Goal: Task Accomplishment & Management: Complete application form

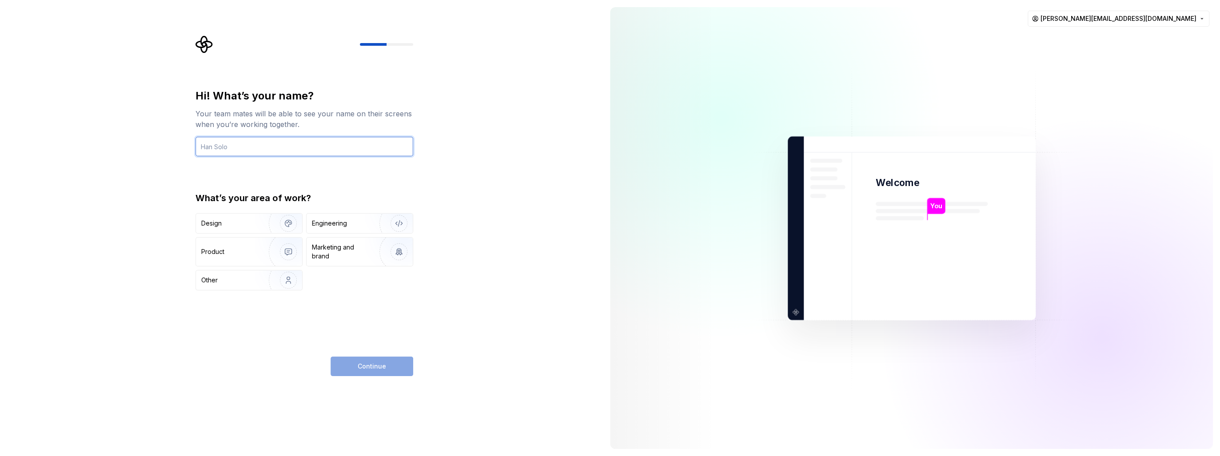
click at [360, 147] on input "text" at bounding box center [304, 147] width 218 height 20
type input "[PERSON_NAME]"
click at [238, 226] on div "Design" at bounding box center [229, 223] width 56 height 9
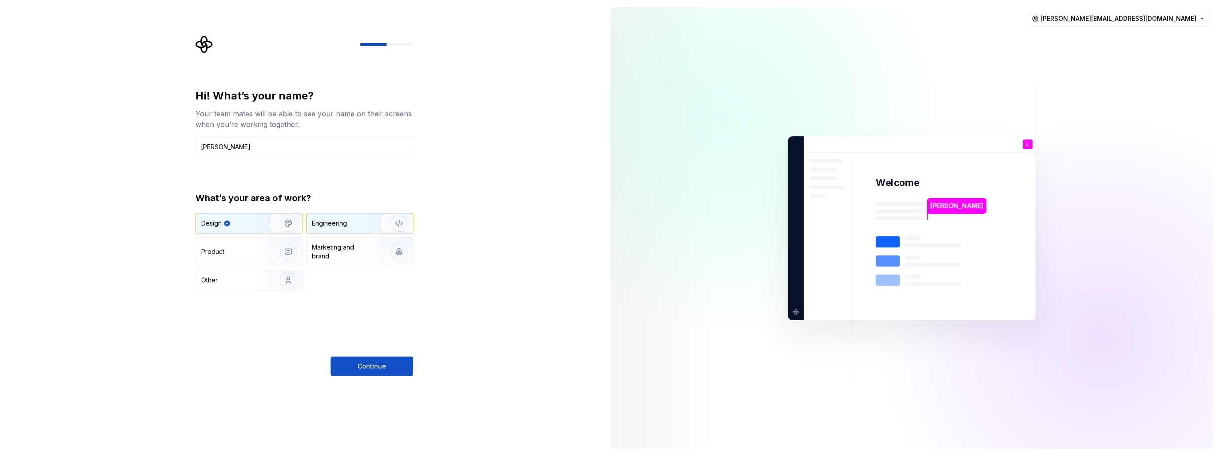
click at [355, 231] on div "Engineering" at bounding box center [359, 224] width 106 height 20
click at [272, 227] on img "button" at bounding box center [282, 224] width 57 height 60
click at [366, 364] on span "Continue" at bounding box center [372, 366] width 28 height 9
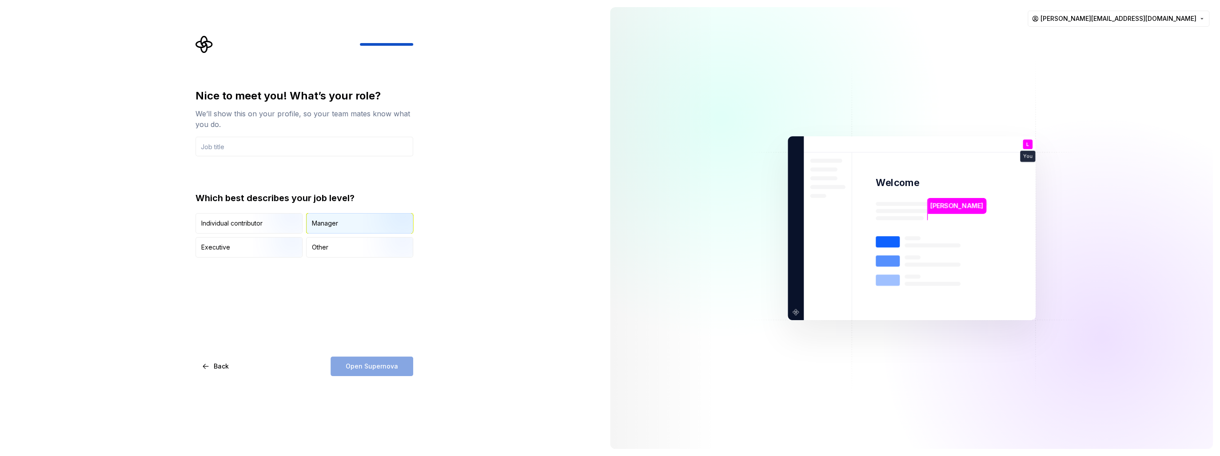
click at [333, 218] on div "Manager" at bounding box center [359, 224] width 106 height 20
click at [302, 146] on input "text" at bounding box center [304, 147] width 218 height 20
click at [339, 143] on input "text" at bounding box center [304, 147] width 218 height 20
paste input "Team Lead Strategic UI/UX Design"
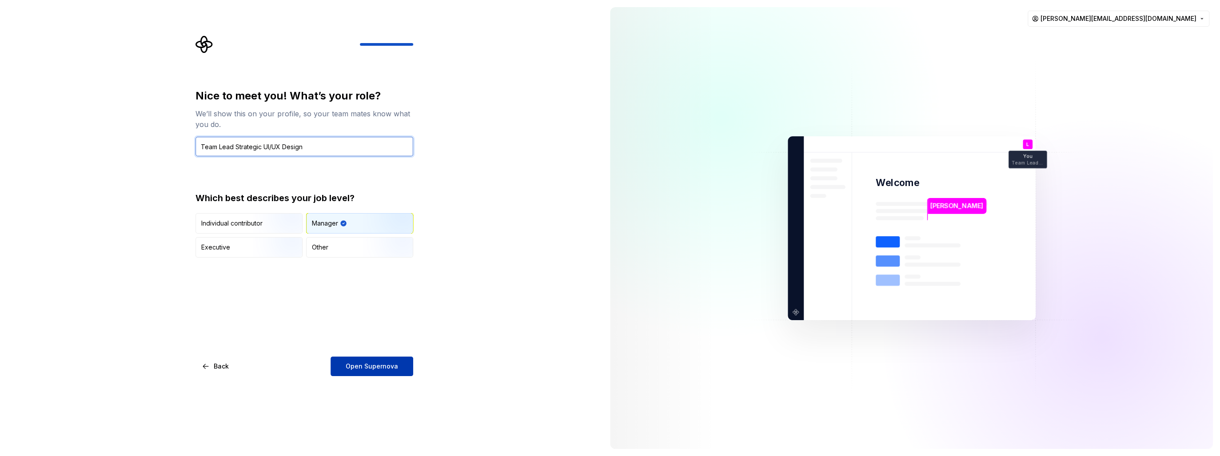
type input "Team Lead Strategic UI/UX Design"
click at [366, 365] on span "Open Supernova" at bounding box center [372, 366] width 52 height 9
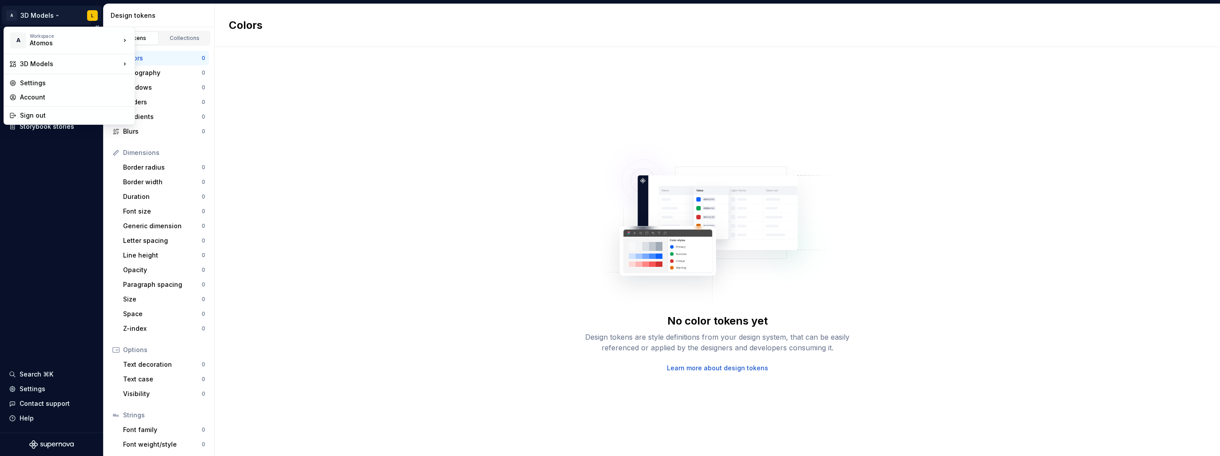
click at [59, 14] on html "A 3D Models L Documentation Design system data Design tokens Components Assets …" at bounding box center [610, 228] width 1220 height 456
click at [178, 52] on div "One Platform" at bounding box center [178, 53] width 58 height 9
click at [71, 16] on html "OP HxGN Launcher L Documentation Design system data Design tokens Components As…" at bounding box center [610, 228] width 1220 height 456
click at [34, 190] on html "OP HxGN Launcher L Documentation Design system data Design tokens Components As…" at bounding box center [610, 228] width 1220 height 456
